Goal: Task Accomplishment & Management: Manage account settings

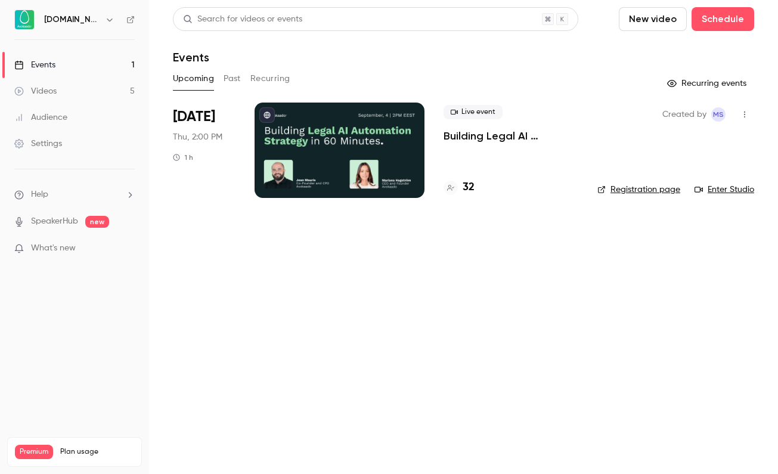
click at [484, 139] on p "Building Legal AI Automation Strategy in 60 Minutes" at bounding box center [510, 136] width 135 height 14
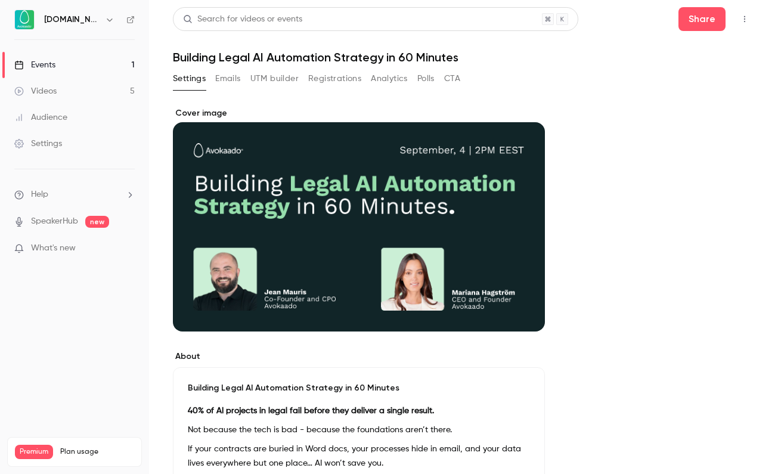
click at [325, 81] on button "Registrations" at bounding box center [334, 78] width 53 height 19
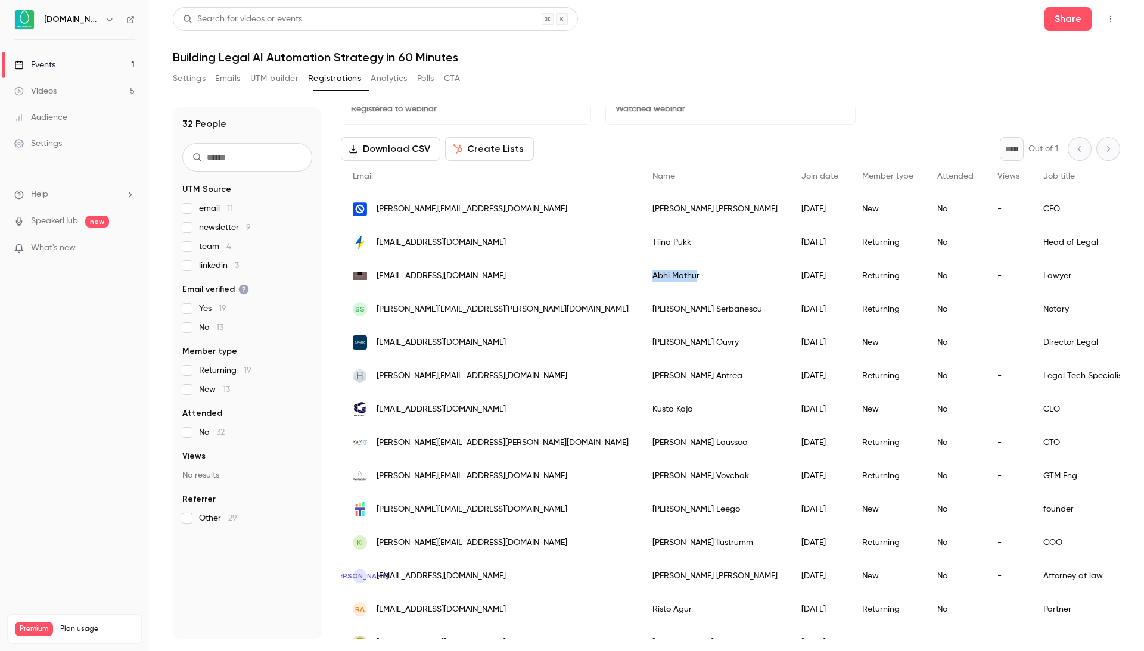
drag, startPoint x: 561, startPoint y: 279, endPoint x: 611, endPoint y: 279, distance: 50.1
click at [641, 279] on div "Abhi Mathur" at bounding box center [715, 275] width 149 height 33
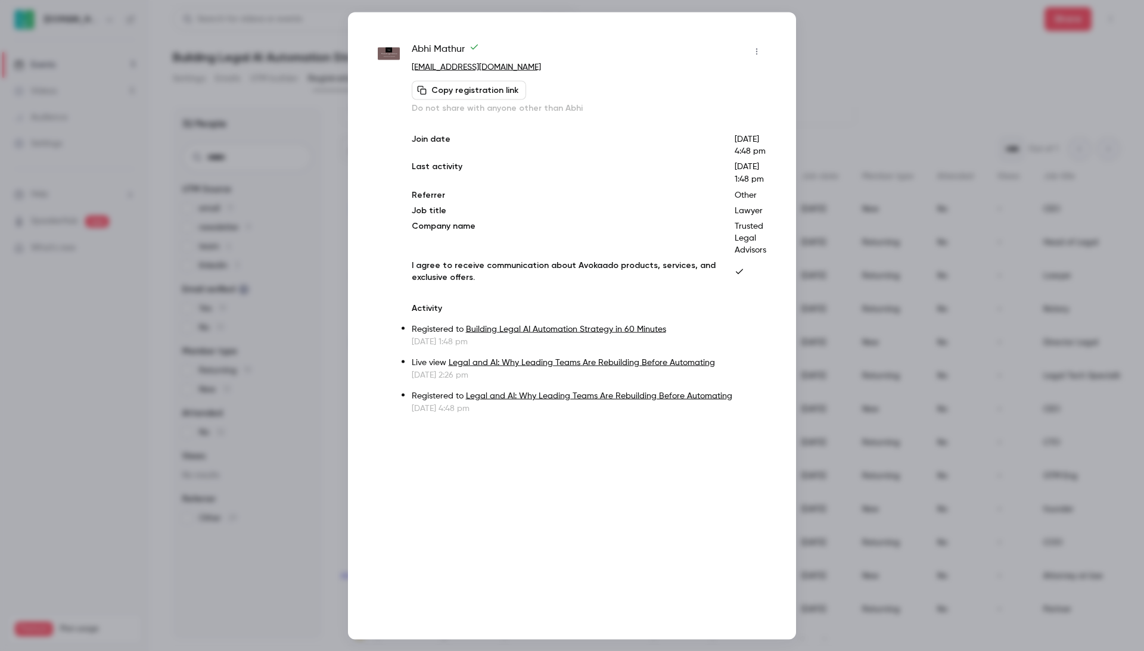
click at [777, 48] on div at bounding box center [572, 325] width 1144 height 651
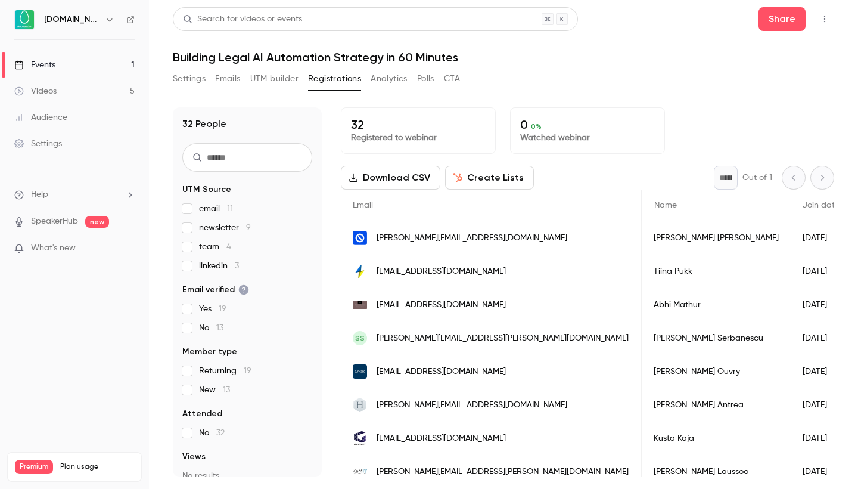
scroll to position [0, 1759]
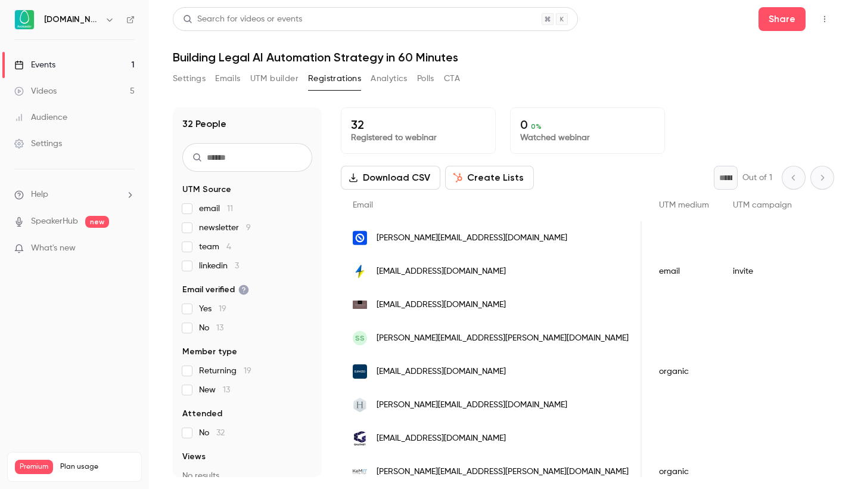
click at [212, 270] on span "linkedin 3" at bounding box center [219, 266] width 40 height 12
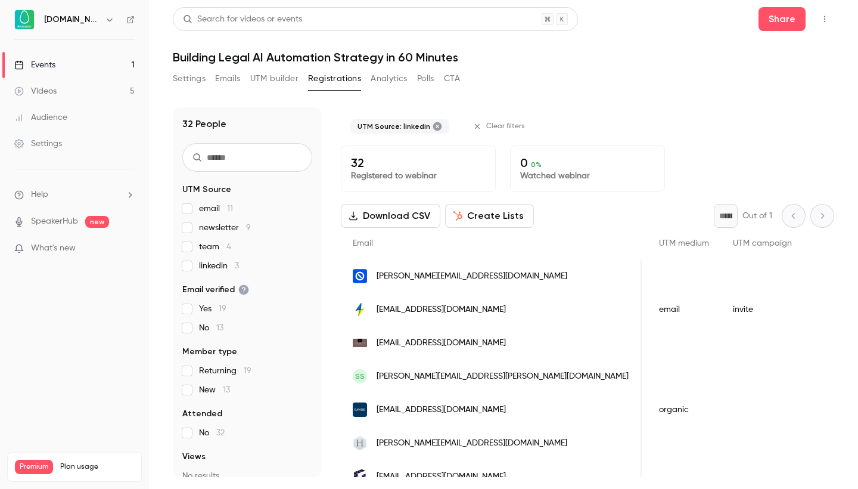
scroll to position [0, 1383]
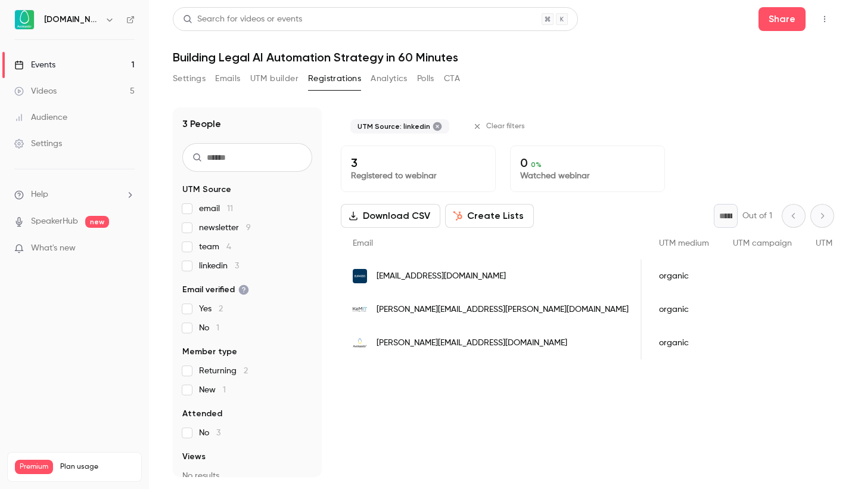
click at [186, 271] on label "linkedin 3" at bounding box center [247, 266] width 130 height 12
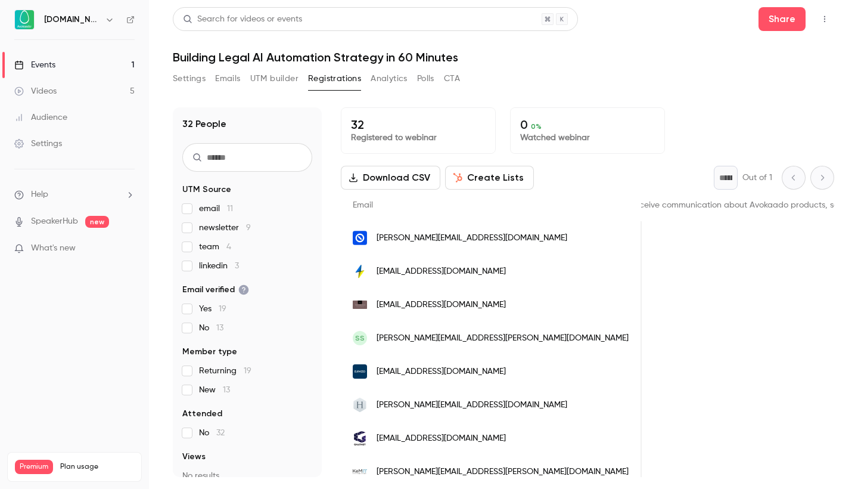
click at [427, 129] on p "32" at bounding box center [418, 124] width 135 height 14
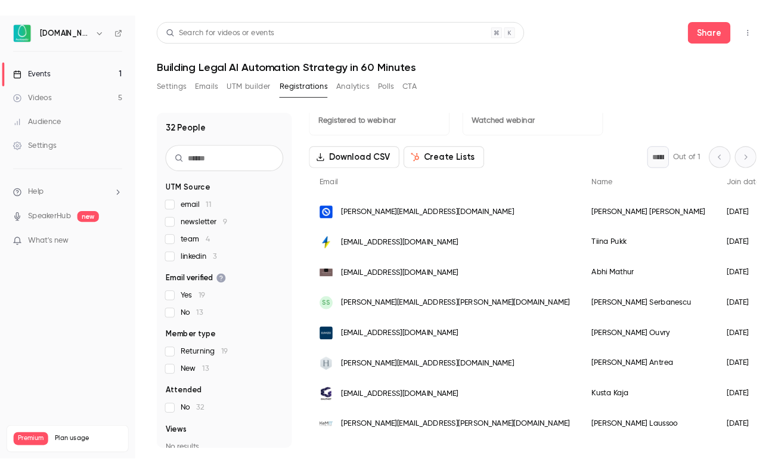
scroll to position [24, 0]
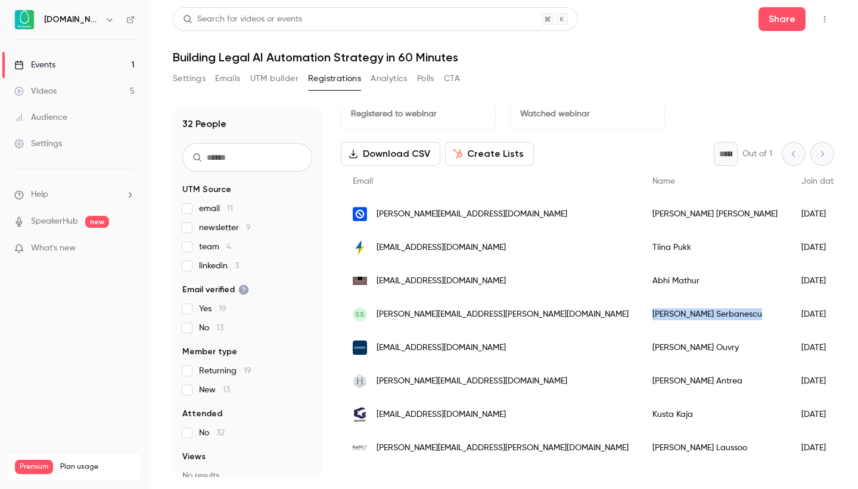
drag, startPoint x: 556, startPoint y: 313, endPoint x: 633, endPoint y: 313, distance: 76.9
click at [641, 313] on div "Simona Serbanescu" at bounding box center [715, 313] width 149 height 33
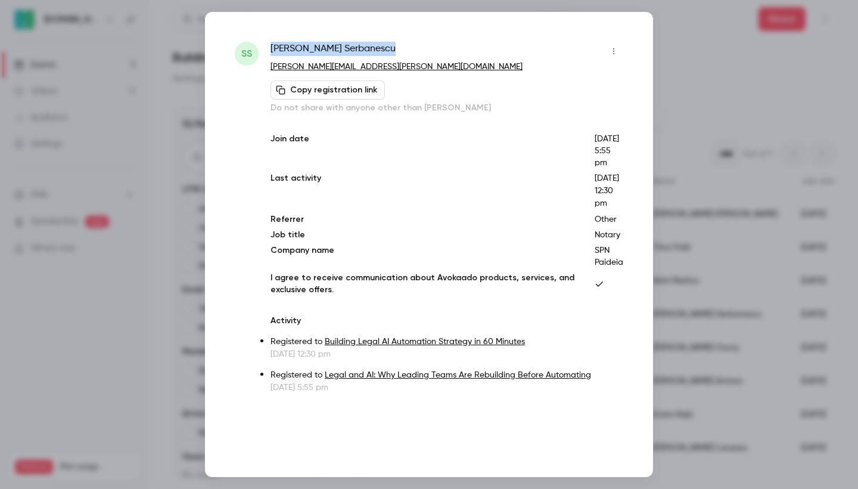
drag, startPoint x: 271, startPoint y: 46, endPoint x: 394, endPoint y: 58, distance: 124.0
click at [394, 58] on div "Simona Serbanescu" at bounding box center [447, 51] width 353 height 19
copy span "Simona Serbanescu"
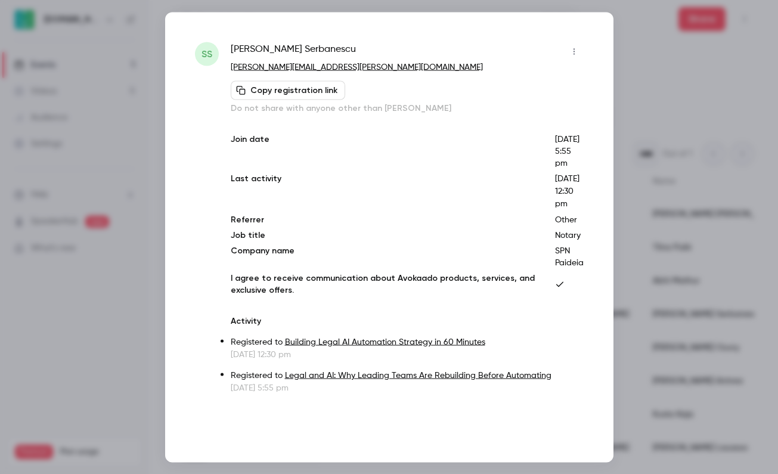
click at [658, 79] on div at bounding box center [389, 237] width 778 height 474
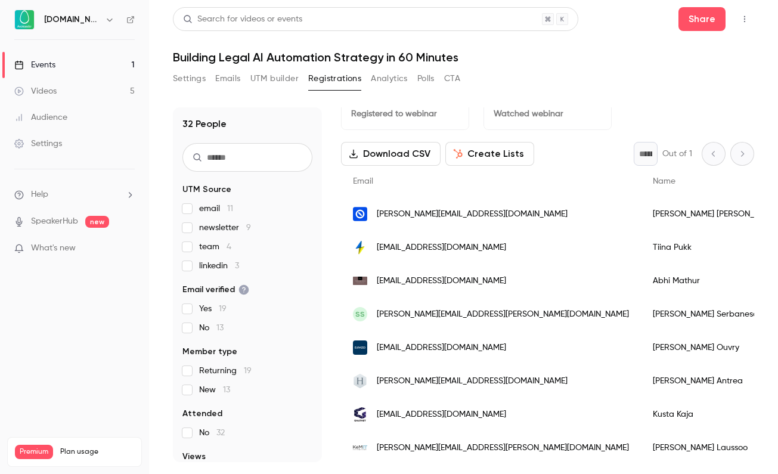
click at [85, 68] on link "Events 1" at bounding box center [74, 65] width 149 height 26
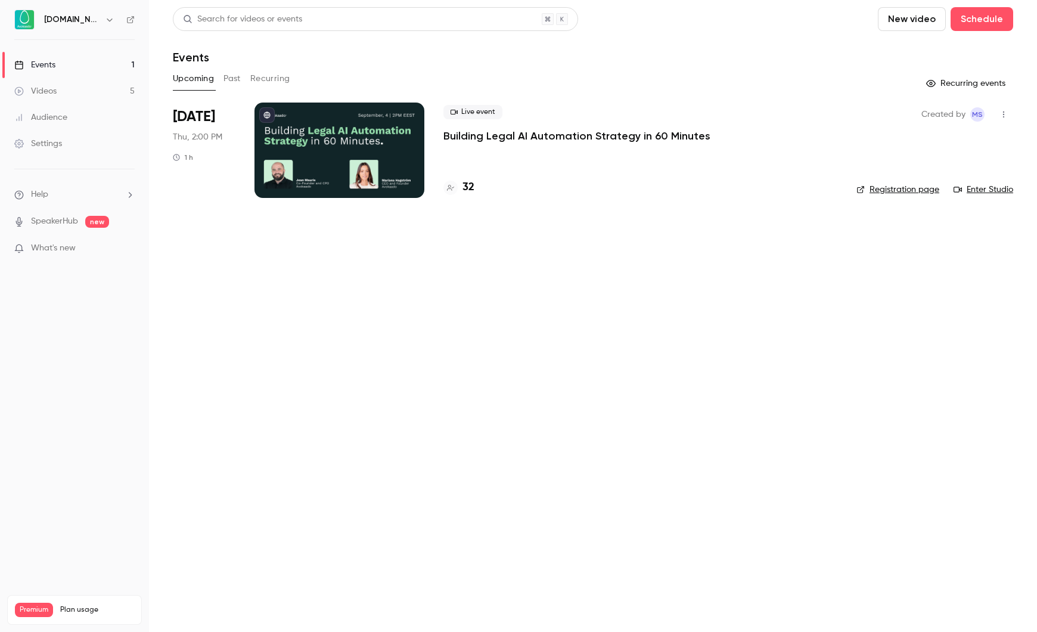
click at [468, 188] on h4 "32" at bounding box center [468, 187] width 12 height 16
